Goal: Information Seeking & Learning: Find specific fact

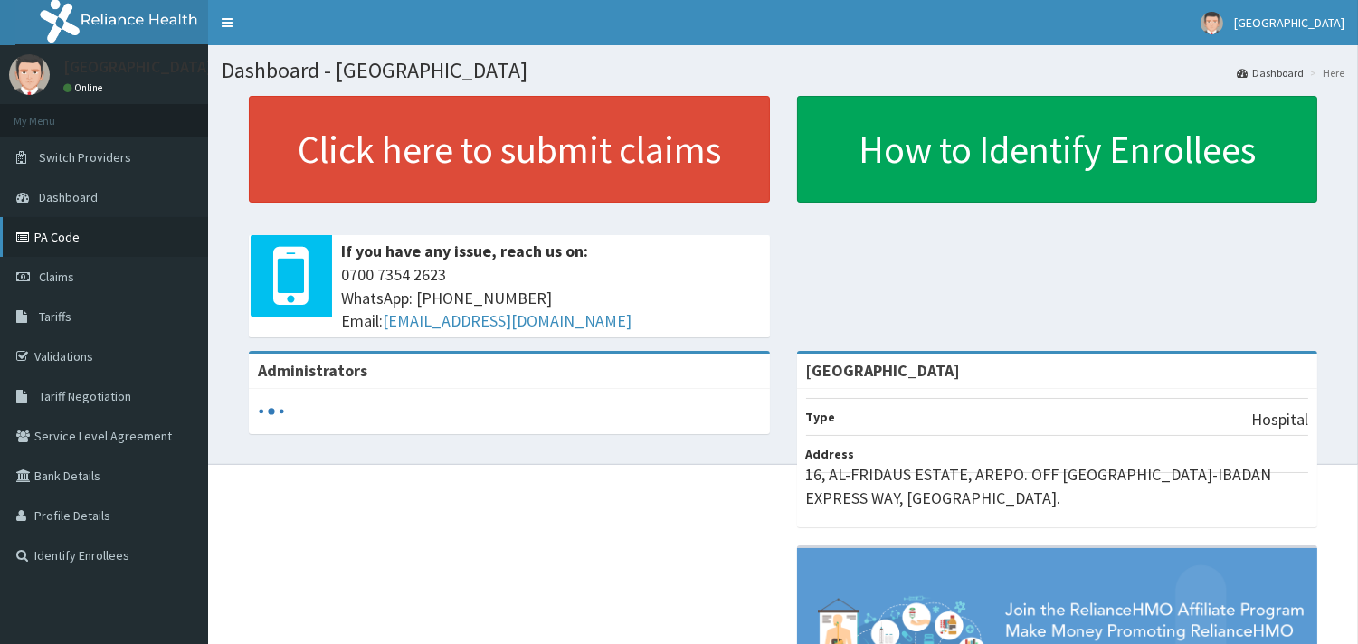
click at [55, 239] on link "PA Code" at bounding box center [104, 237] width 208 height 40
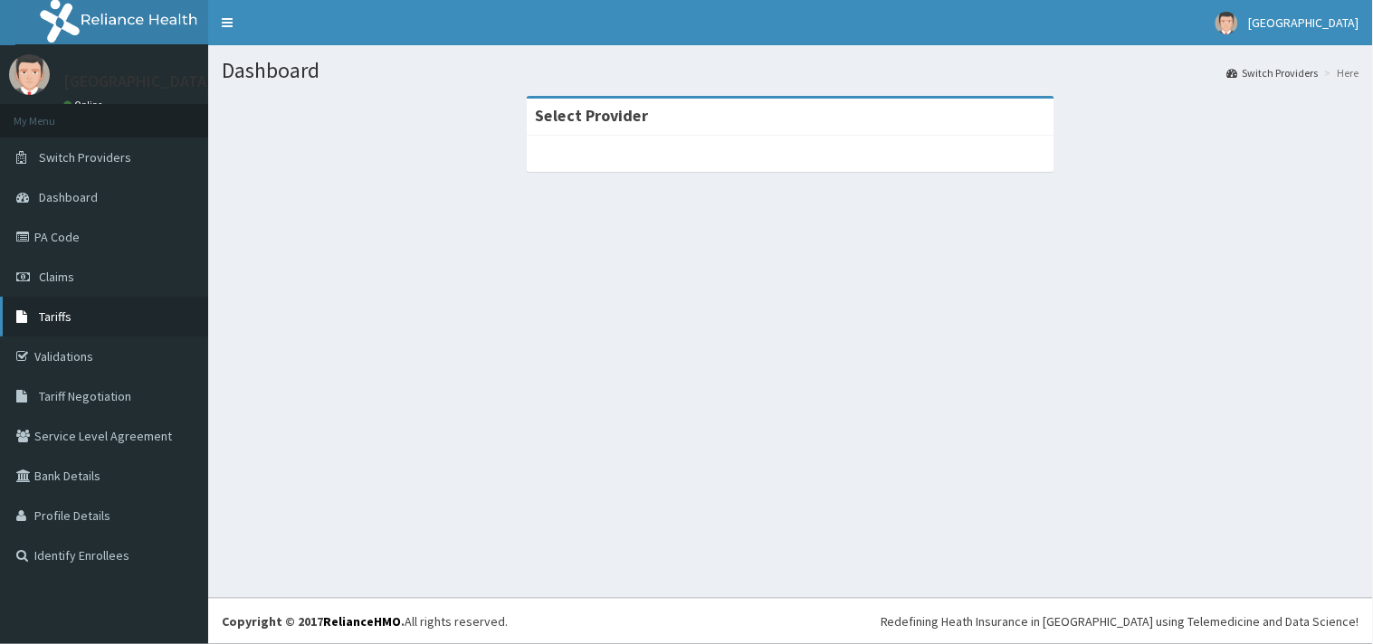
click at [73, 311] on link "Tariffs" at bounding box center [104, 317] width 208 height 40
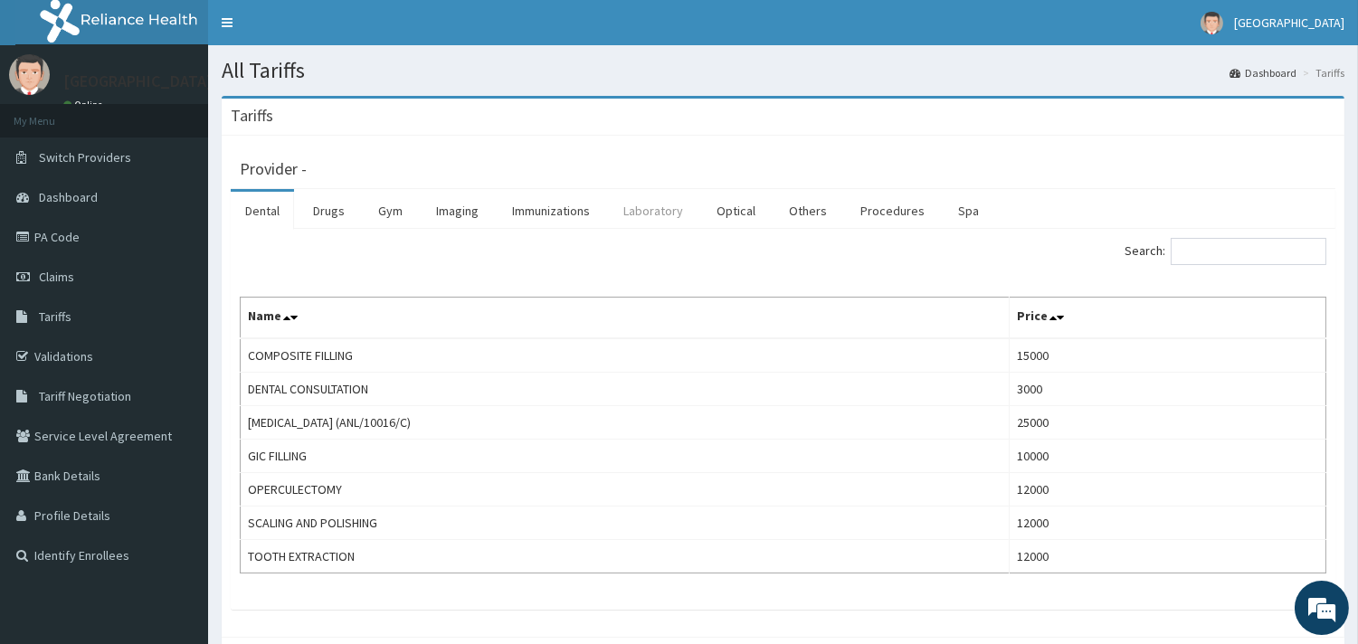
click at [656, 213] on link "Laboratory" at bounding box center [653, 211] width 89 height 38
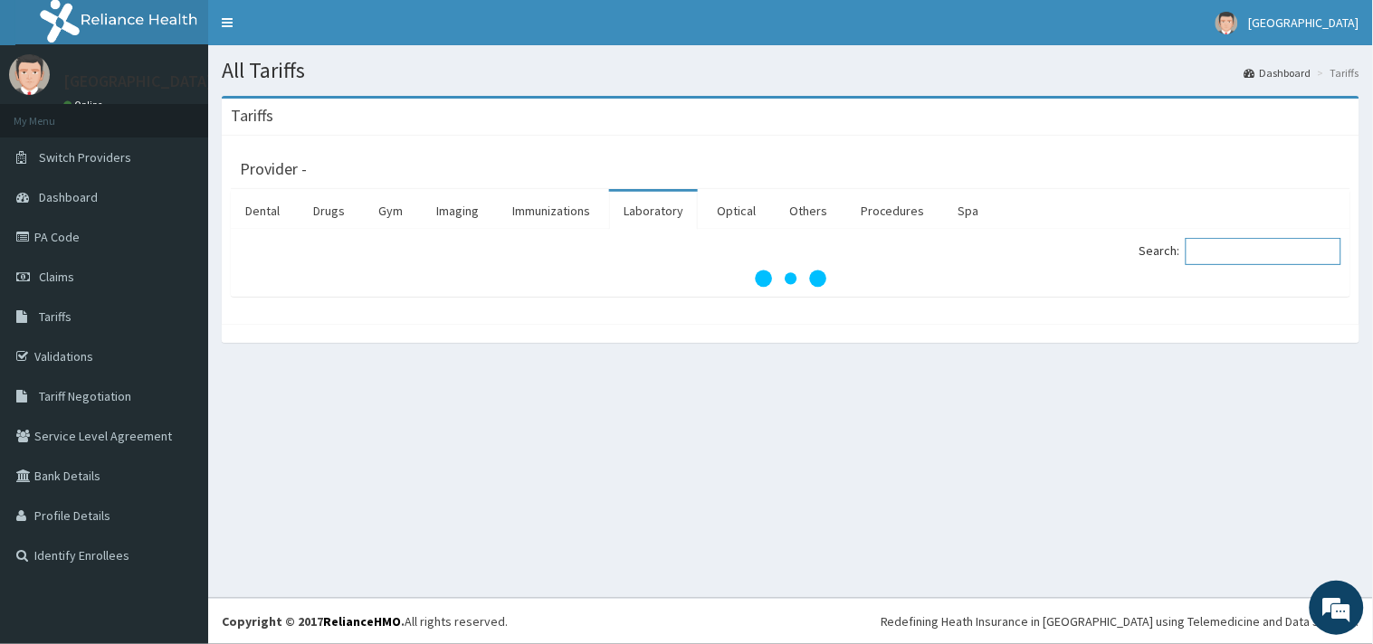
click at [1258, 250] on input "Search:" at bounding box center [1263, 251] width 156 height 27
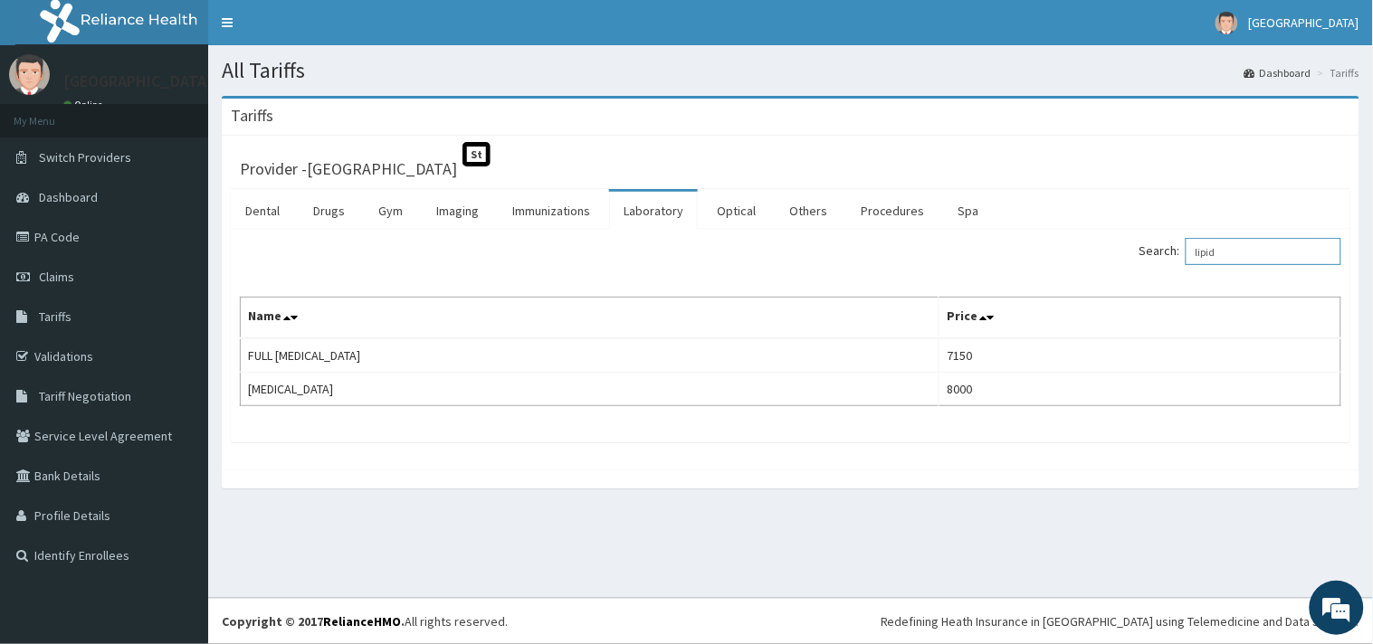
type input "lipid"
click at [454, 209] on link "Imaging" at bounding box center [457, 211] width 71 height 38
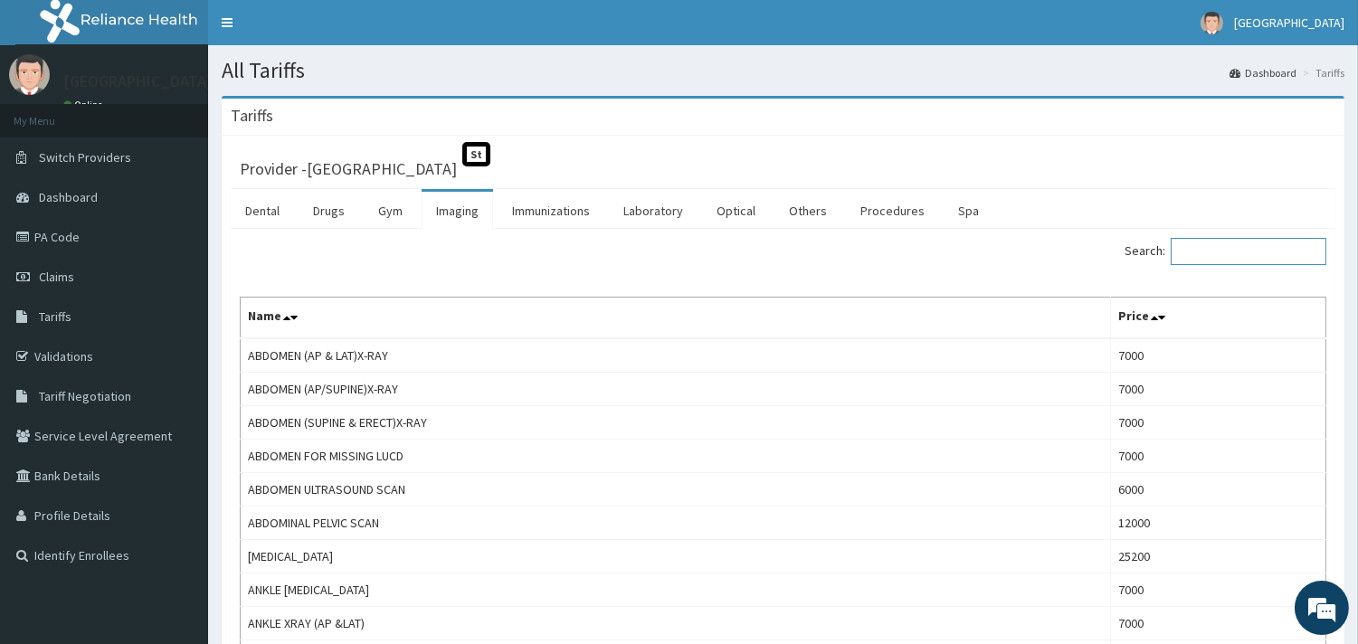
click at [1232, 248] on input "Search:" at bounding box center [1249, 251] width 156 height 27
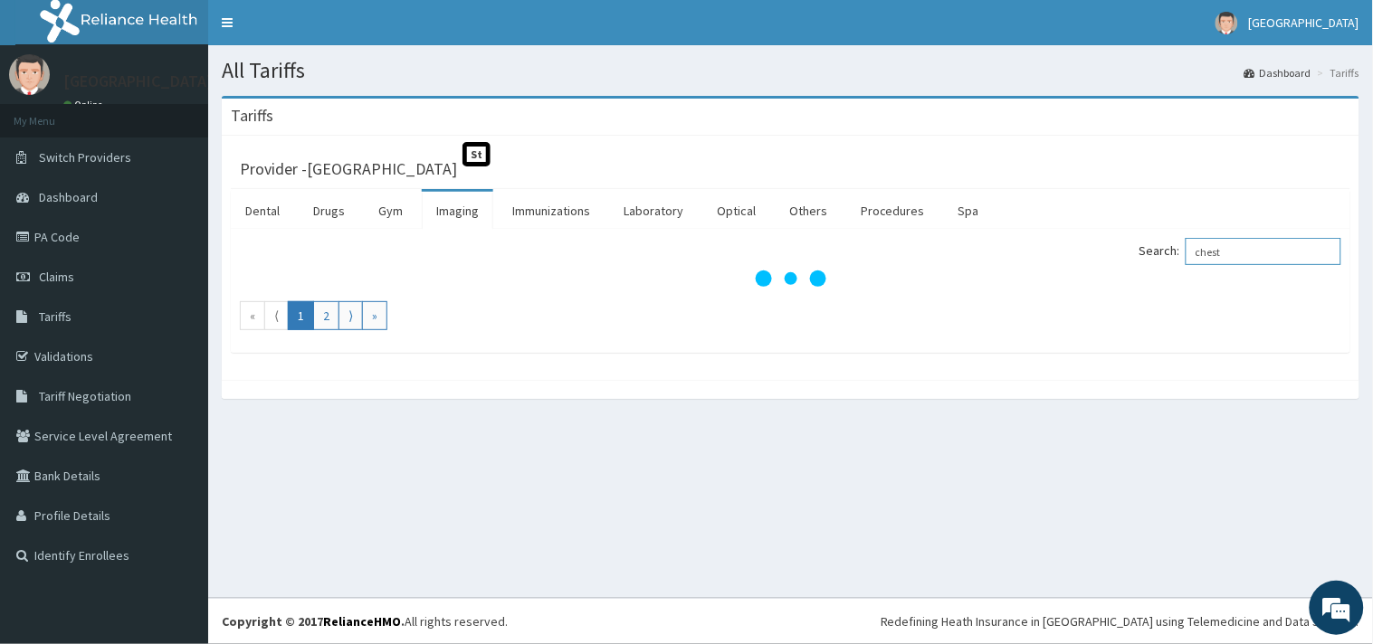
drag, startPoint x: 1249, startPoint y: 246, endPoint x: 1140, endPoint y: 244, distance: 108.6
click at [1140, 244] on div "Search: chest" at bounding box center [1072, 254] width 537 height 32
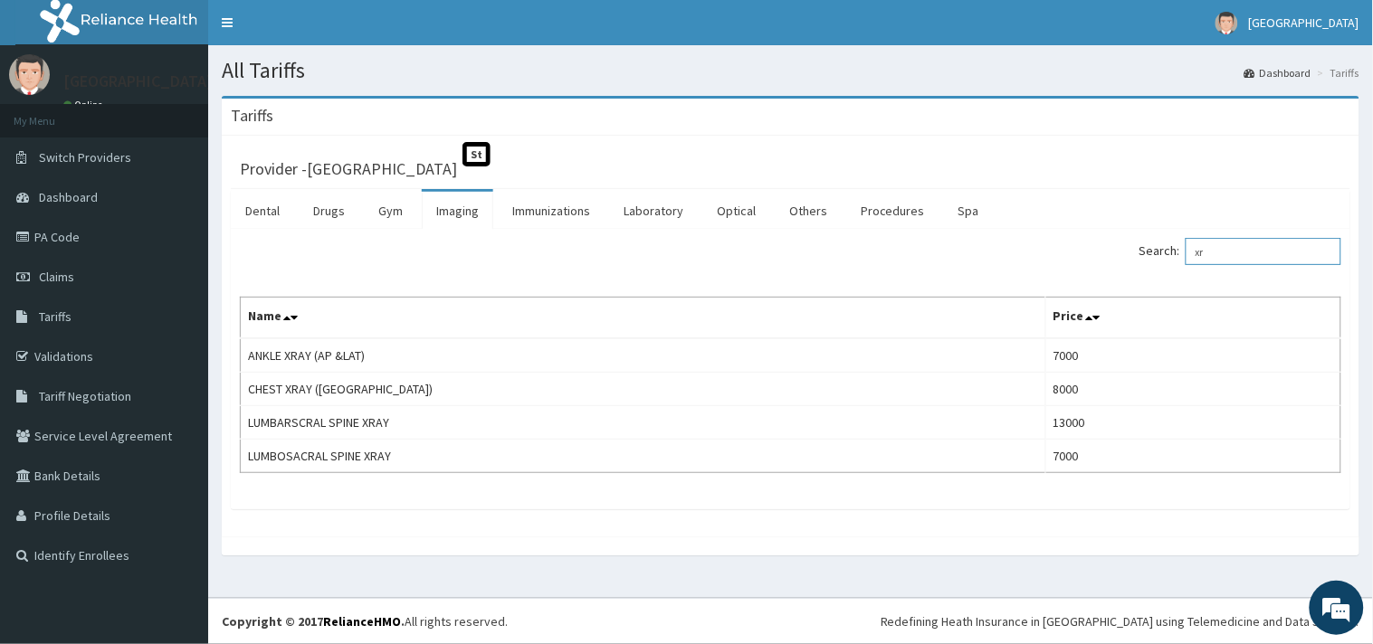
drag, startPoint x: 1237, startPoint y: 249, endPoint x: 1167, endPoint y: 245, distance: 69.8
click at [1167, 245] on label "Search: xr" at bounding box center [1240, 251] width 202 height 27
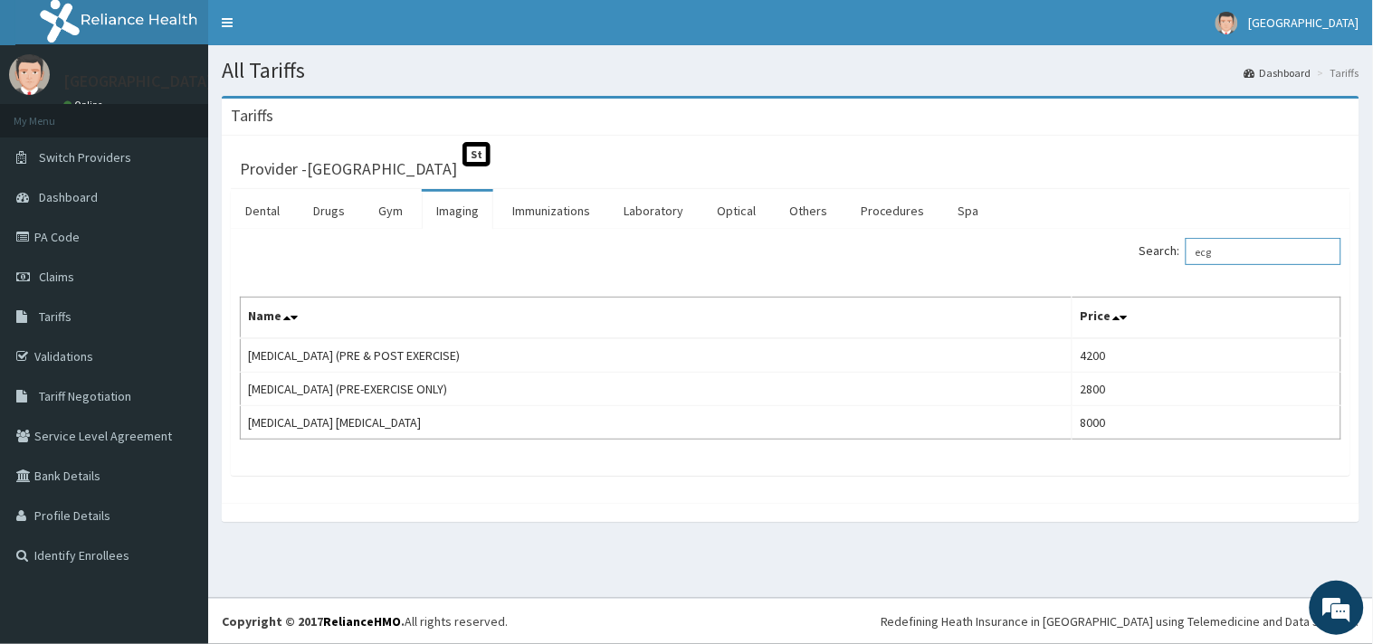
type input "ecg"
